Goal: Navigation & Orientation: Go to known website

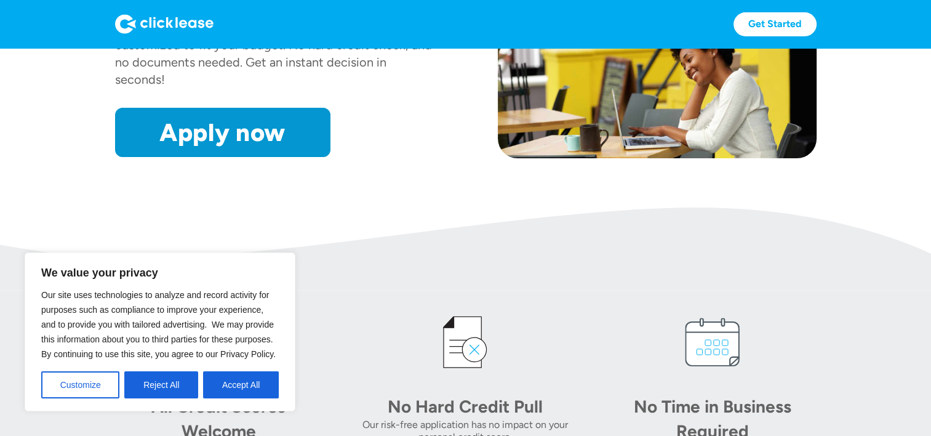
scroll to position [431, 0]
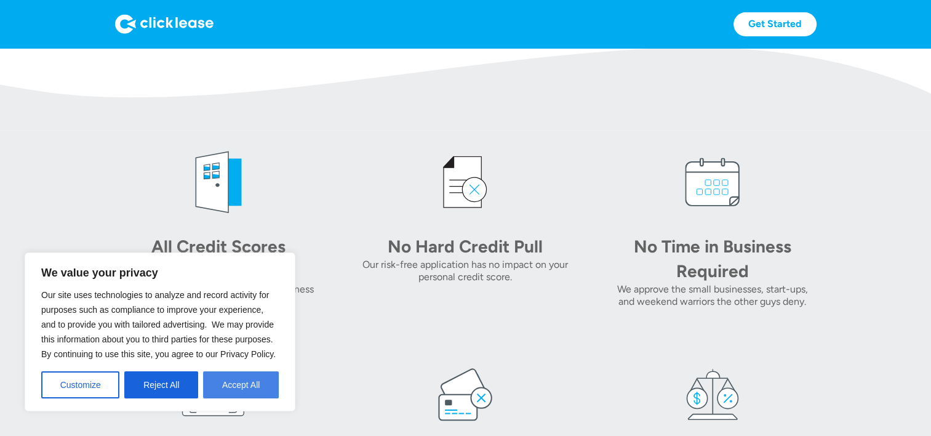
click at [229, 376] on button "Accept All" at bounding box center [241, 384] width 76 height 27
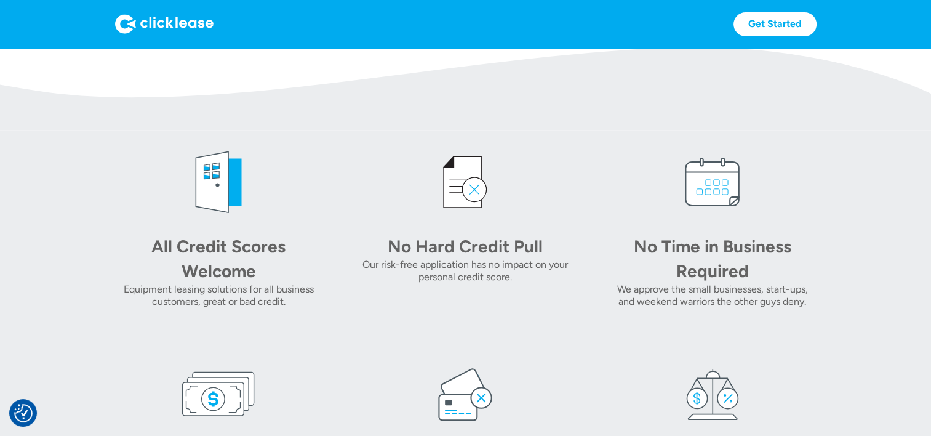
scroll to position [0, 0]
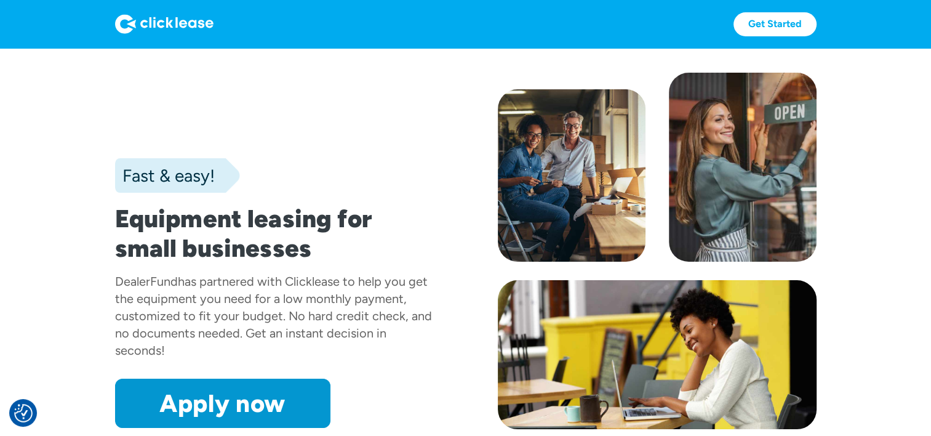
click at [179, 22] on img at bounding box center [164, 24] width 98 height 20
click at [755, 37] on div "Get Started Get Started" at bounding box center [466, 24] width 702 height 48
click at [755, 34] on link "Get Started" at bounding box center [775, 24] width 83 height 24
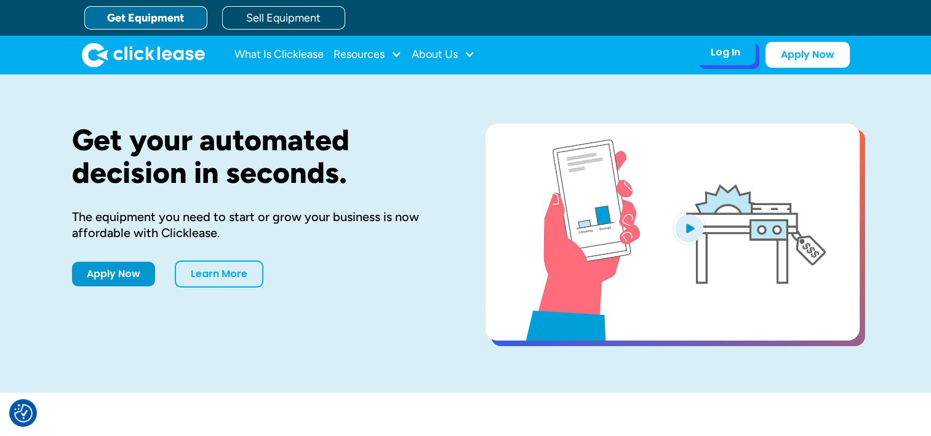
click at [705, 59] on div "Log In Account login I use Clicklease to get my equipment Partner Portal I offe…" at bounding box center [726, 52] width 60 height 26
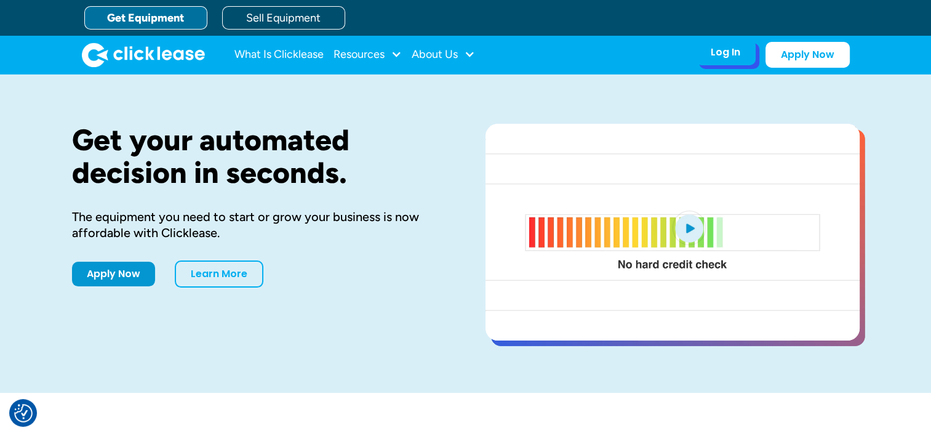
click at [732, 56] on div "Log In" at bounding box center [726, 52] width 30 height 12
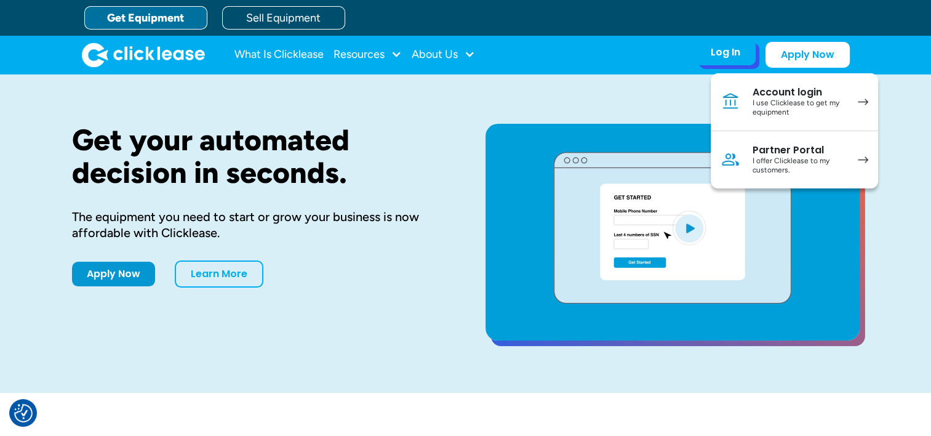
click at [782, 161] on div "I offer Clicklease to my customers." at bounding box center [799, 165] width 93 height 19
